Goal: Task Accomplishment & Management: Complete application form

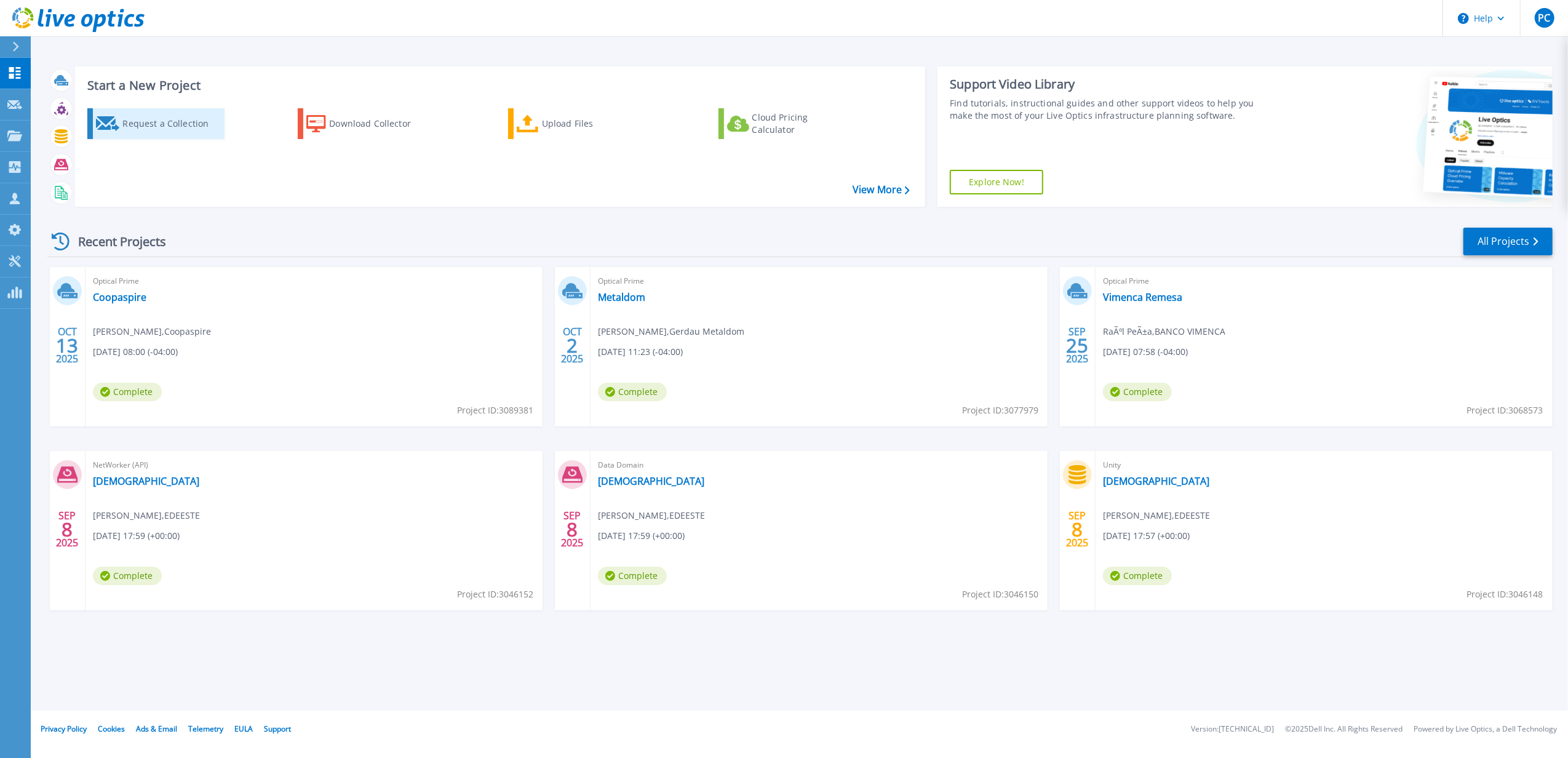
click at [129, 136] on link "Request a Collection" at bounding box center [156, 124] width 137 height 31
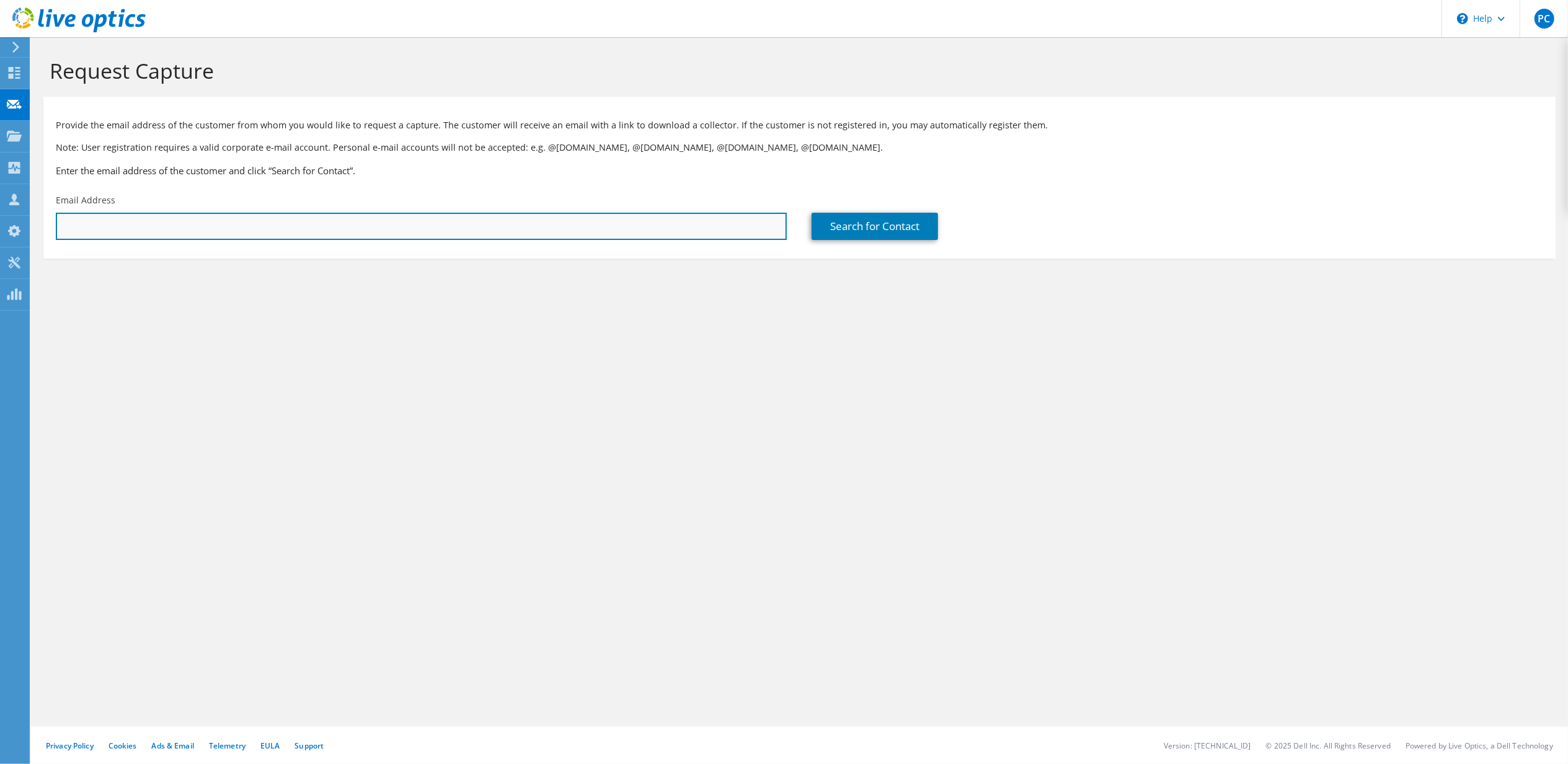
paste input "Tayen de La Rosa."
type input "Tayen de La Rosa."
drag, startPoint x: 216, startPoint y: 219, endPoint x: -4, endPoint y: 217, distance: 220.0
click at [0, 217] on html "PC Partner Team Member Pedro Coplin pedro_coplin@cecomsa.com cecomsa My Profile…" at bounding box center [784, 382] width 1568 height 764
click at [478, 228] on input "text" at bounding box center [422, 227] width 731 height 27
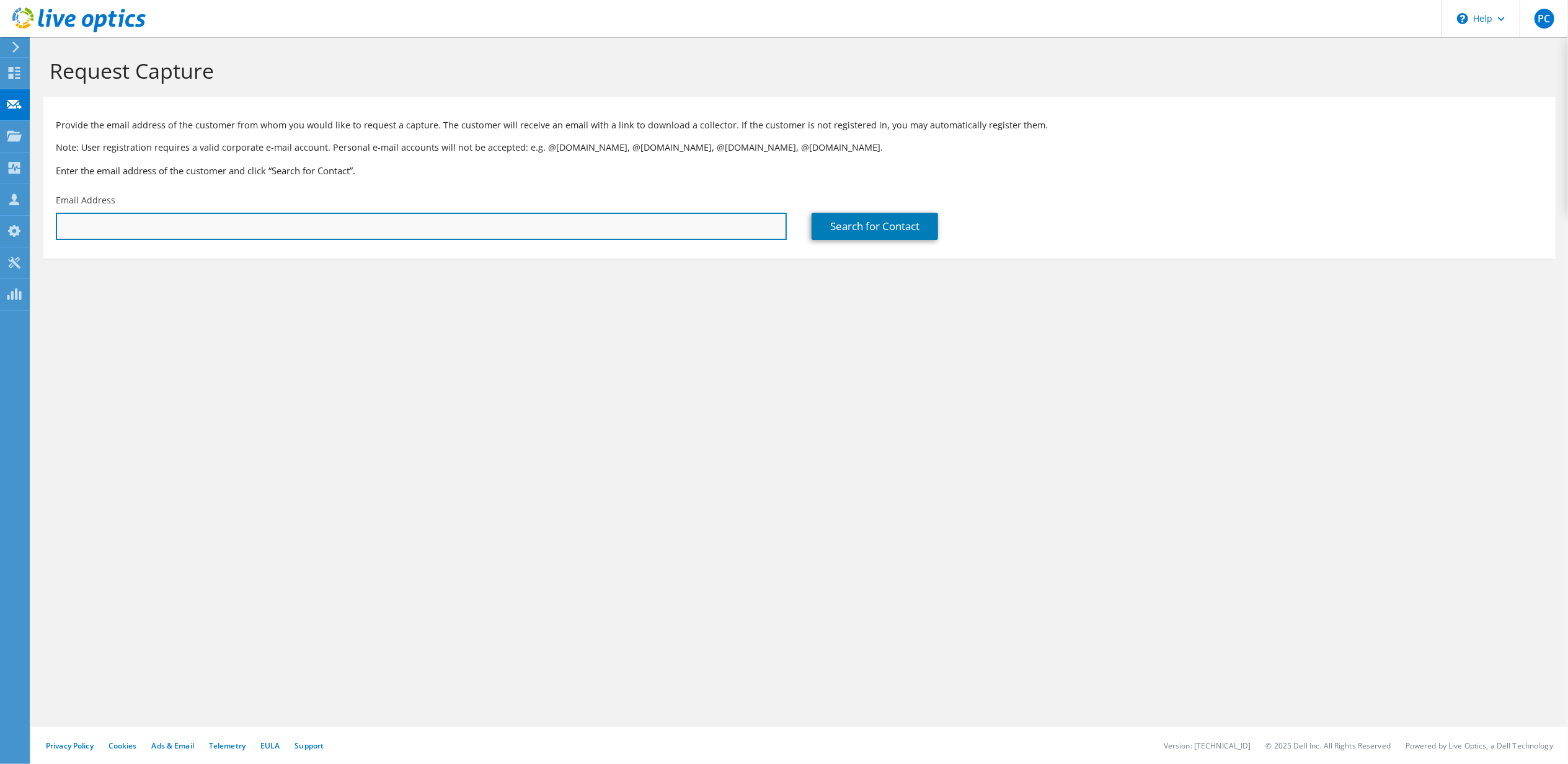
paste input "tdelarosa@napcaribe.com.do"
type input "tdelarosa@napcaribe.com.do"
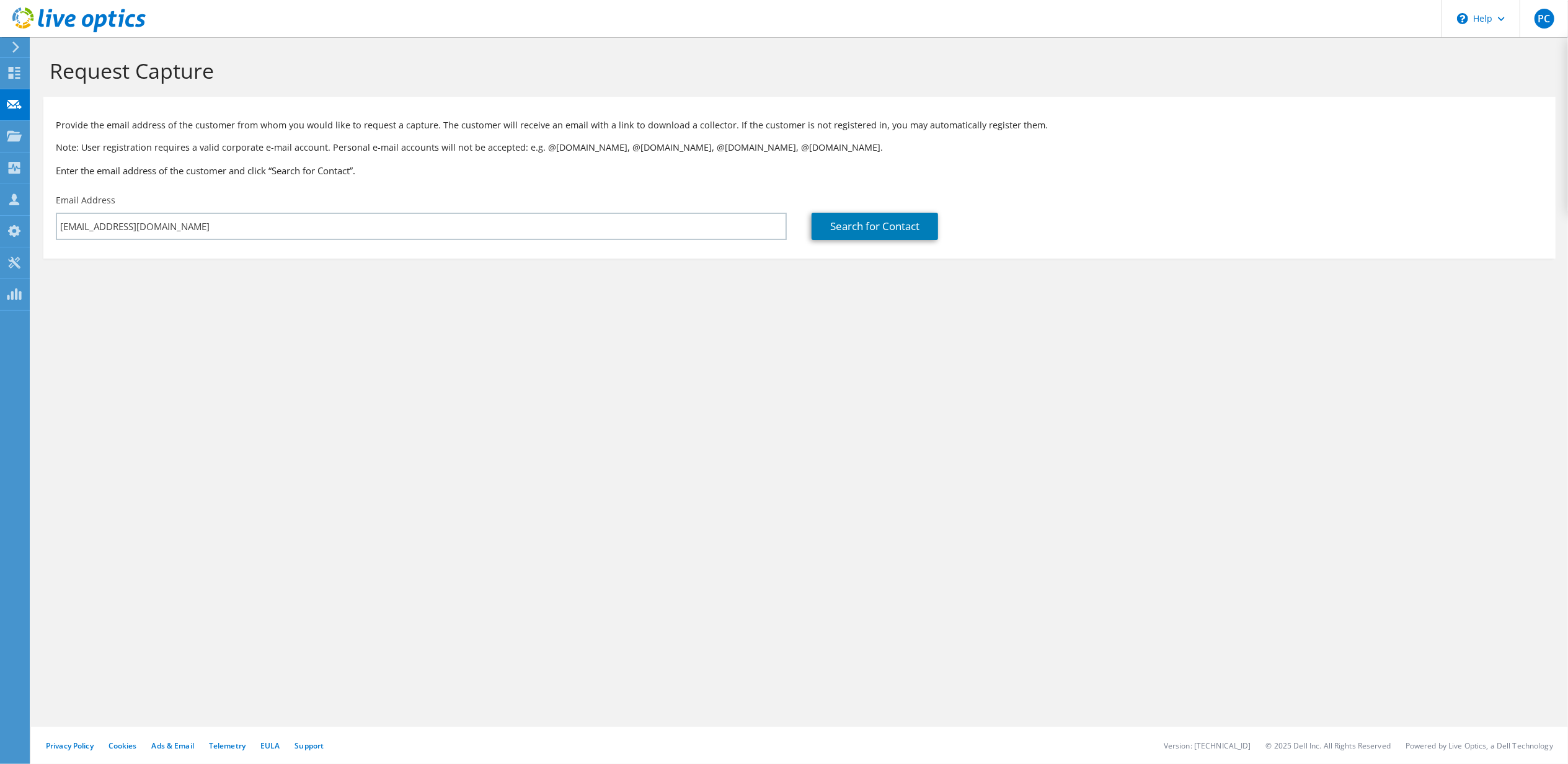
drag, startPoint x: 750, startPoint y: 366, endPoint x: 757, endPoint y: 359, distance: 9.9
click at [752, 365] on div "Request Capture Provide the email address of the customer from whom you would l…" at bounding box center [799, 400] width 1537 height 727
click at [842, 224] on link "Search for Contact" at bounding box center [875, 227] width 126 height 27
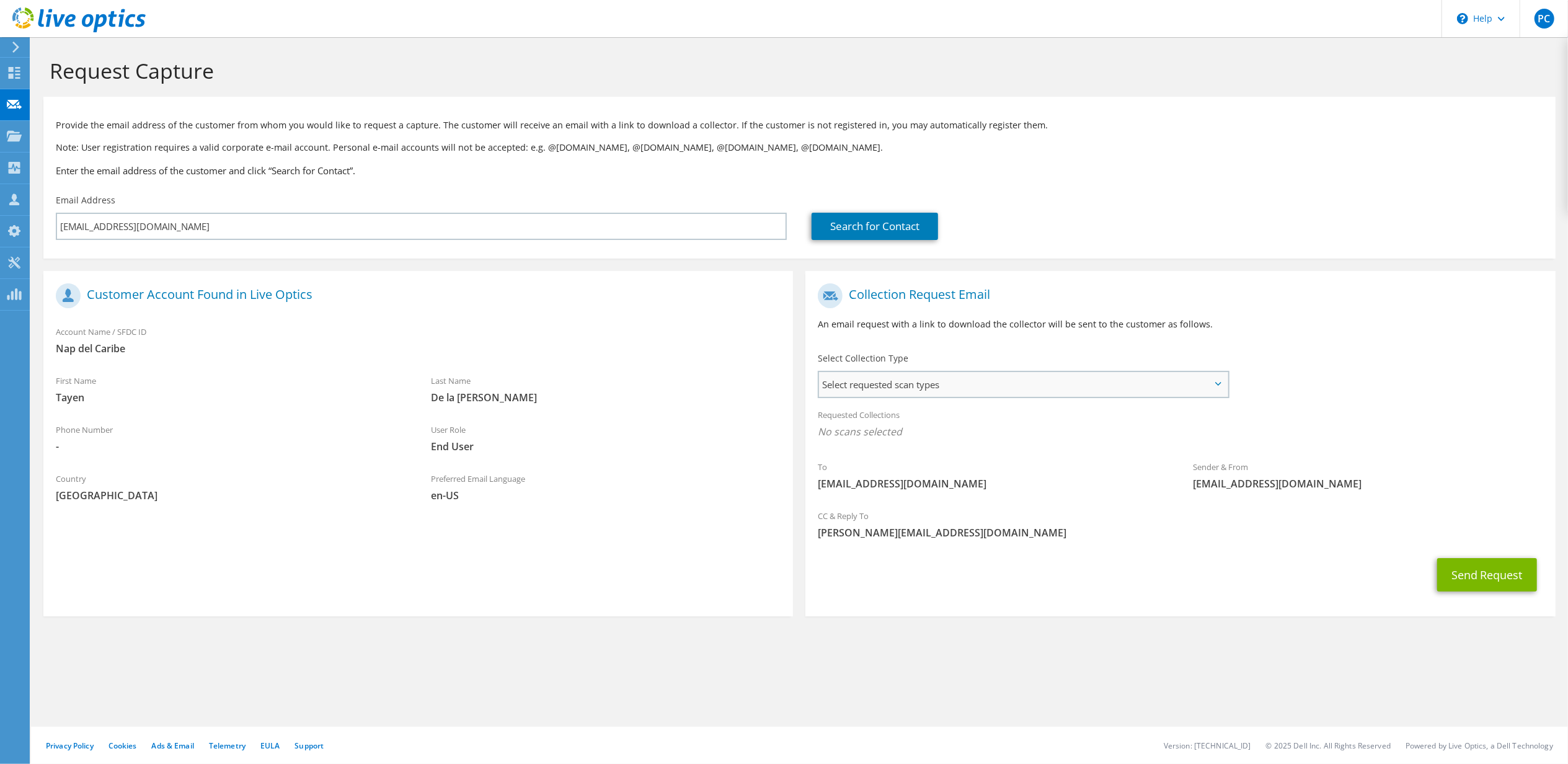
click at [1048, 387] on span "Select requested scan types" at bounding box center [1024, 384] width 409 height 25
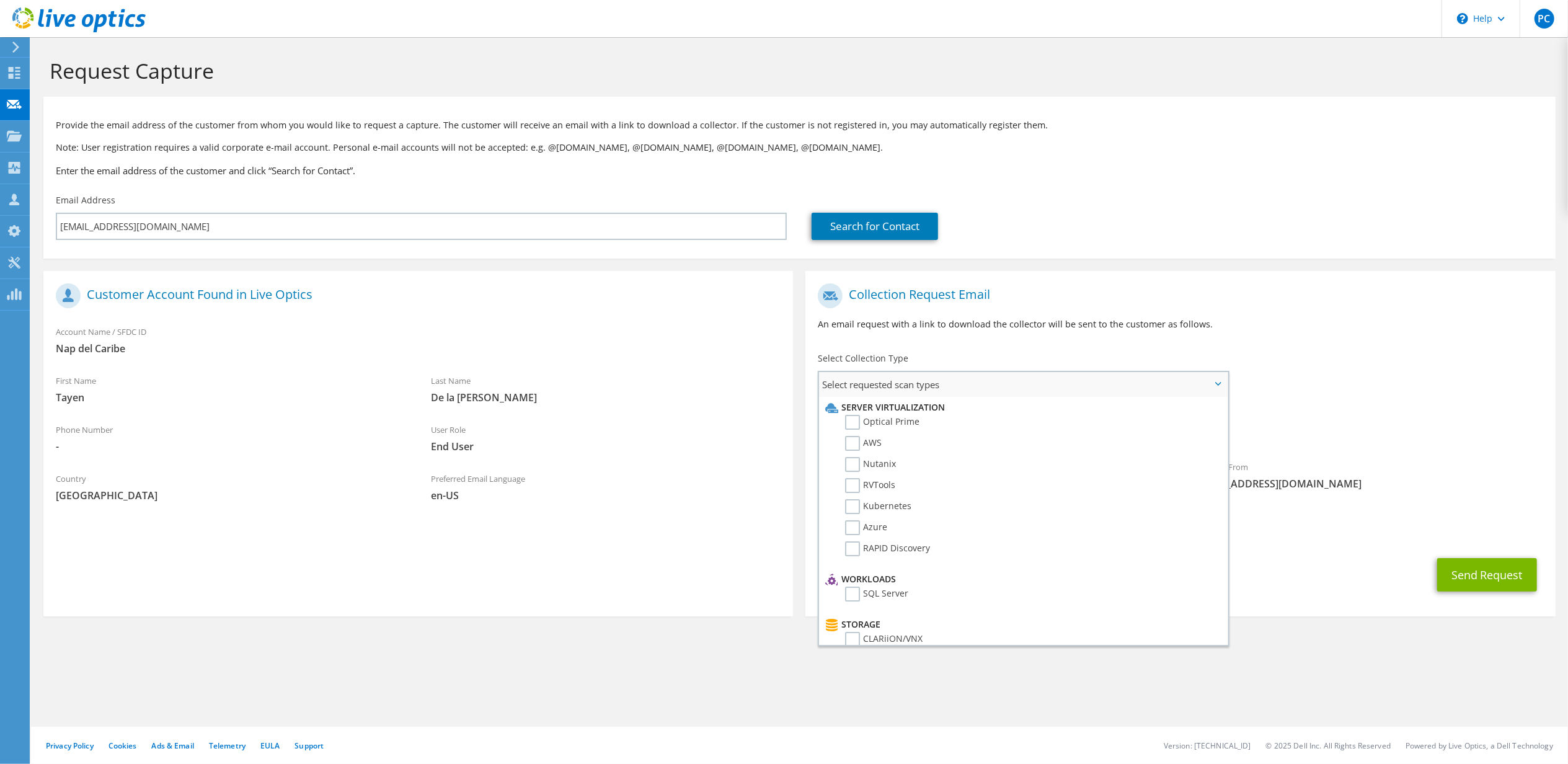
click at [852, 429] on li "Optical Prime" at bounding box center [1021, 425] width 400 height 21
click at [852, 424] on label "Optical Prime" at bounding box center [882, 422] width 75 height 15
click at [0, 0] on input "Optical Prime" at bounding box center [0, 0] width 0 height 0
click at [1458, 383] on div "To tdelarosa@napcaribe.com.do Sender & From liveoptics@liveoptics.com" at bounding box center [1180, 391] width 750 height 229
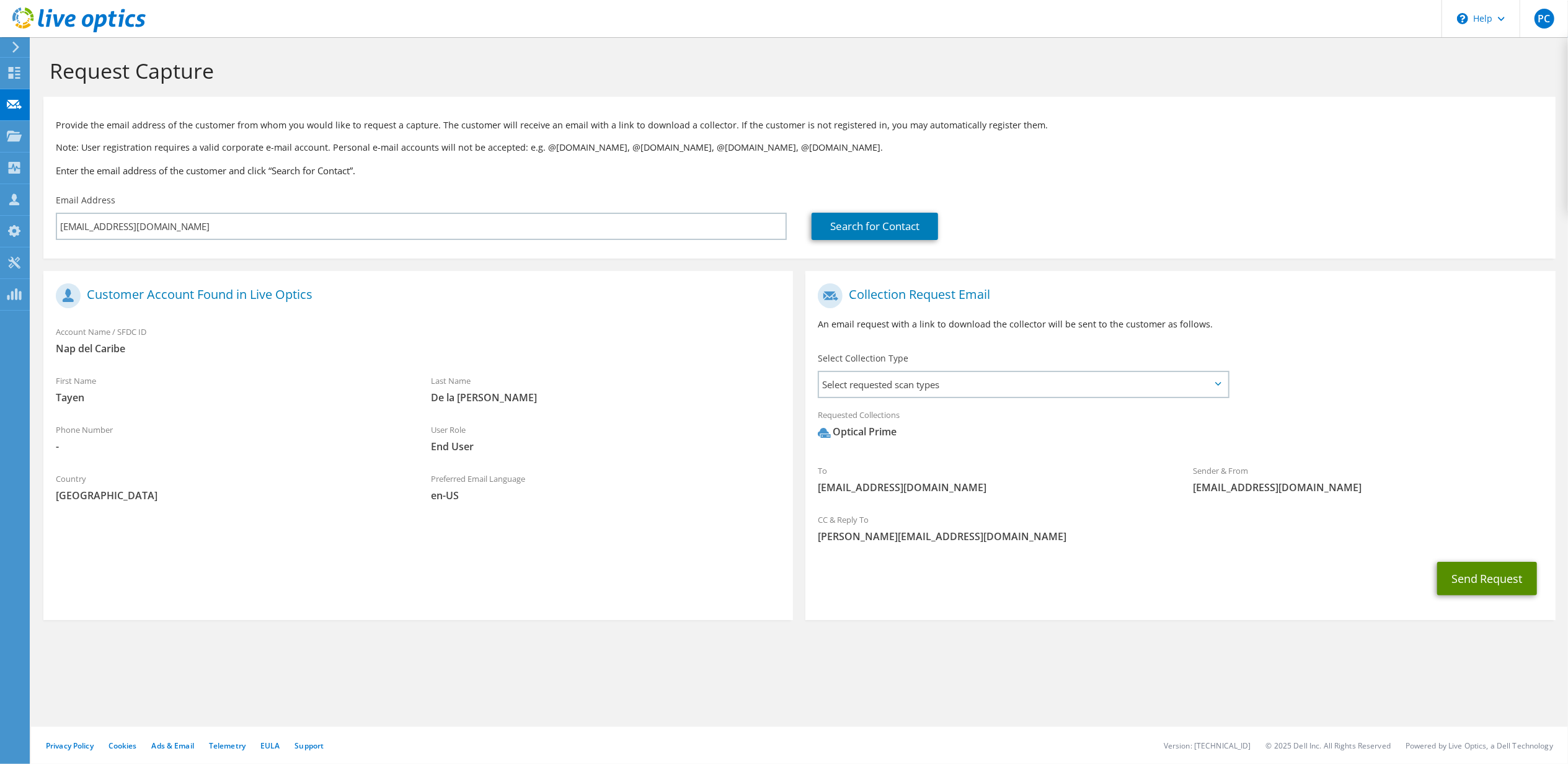
click at [1487, 576] on button "Send Request" at bounding box center [1487, 578] width 100 height 33
